Goal: Task Accomplishment & Management: Manage account settings

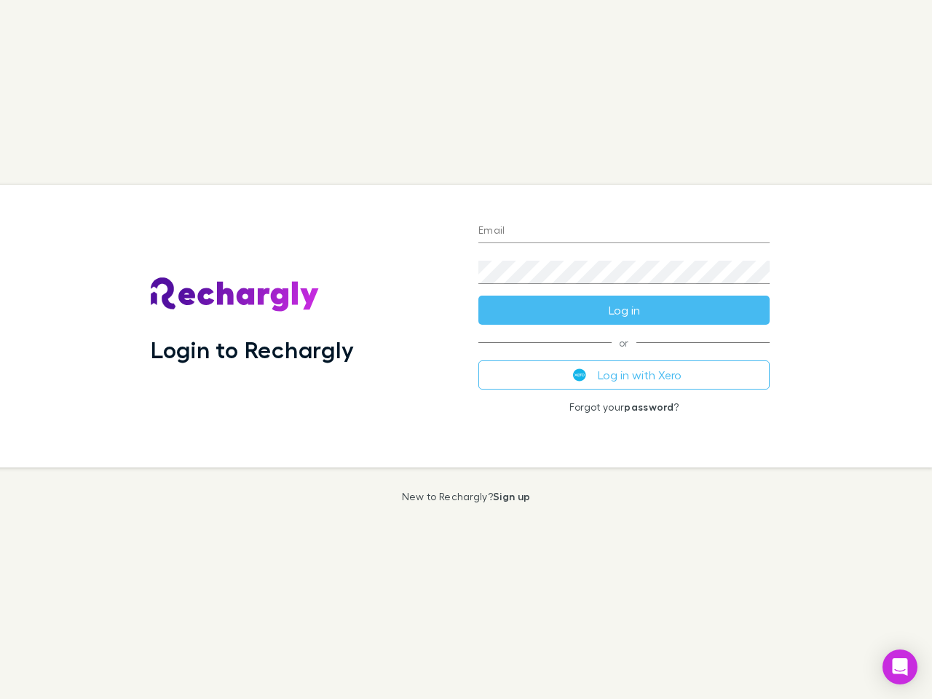
click at [466, 349] on div "Login to Rechargly" at bounding box center [302, 326] width 327 height 282
click at [624, 231] on input "Email" at bounding box center [623, 231] width 291 height 23
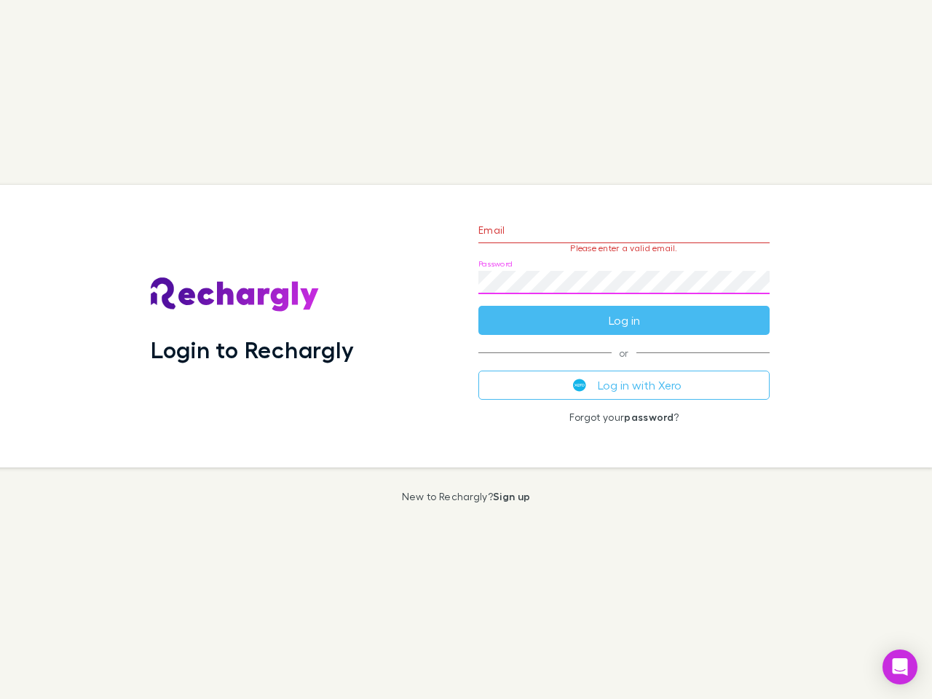
click at [624, 310] on form "Email Please enter a valid email. Password Log in" at bounding box center [623, 271] width 291 height 127
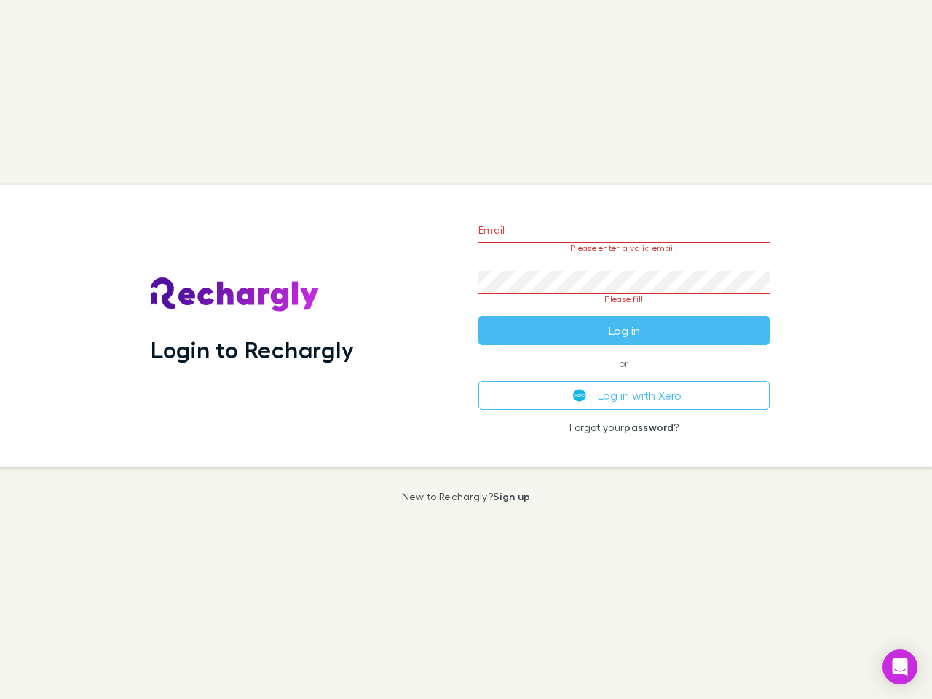
click at [624, 375] on div "Email Please enter a valid email. Password Please fill Log in or Log in with Xe…" at bounding box center [623, 326] width 314 height 282
click at [900, 667] on icon "Open Intercom Messenger" at bounding box center [899, 666] width 15 height 17
